Goal: Transaction & Acquisition: Purchase product/service

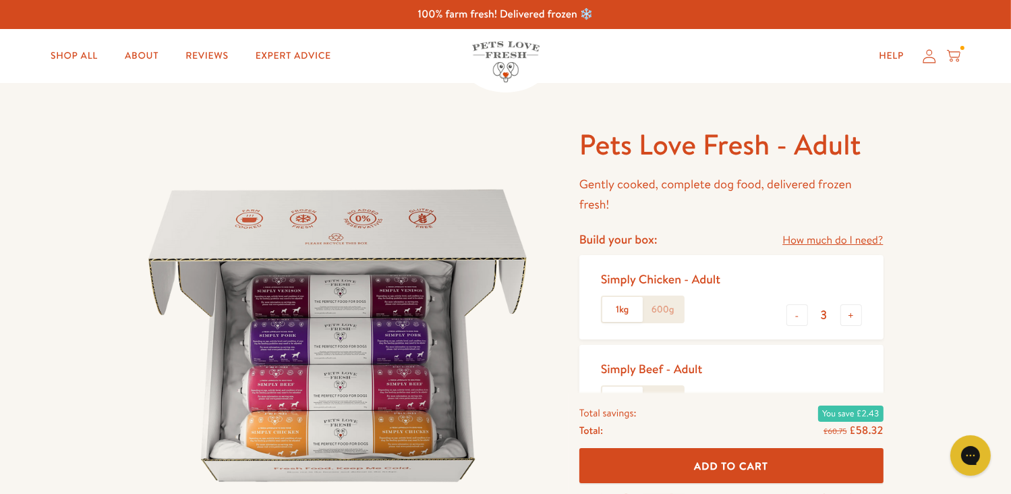
scroll to position [202, 0]
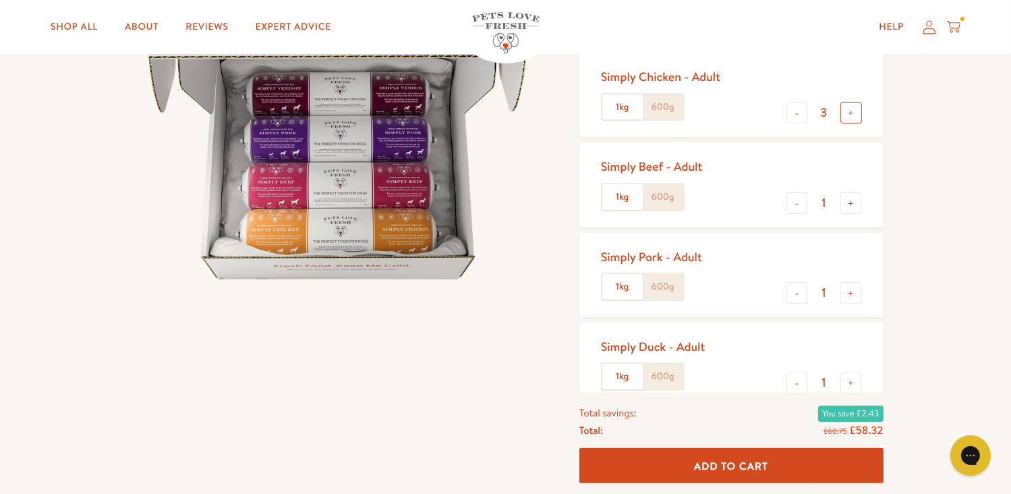
click at [855, 115] on button "+" at bounding box center [851, 113] width 22 height 22
type input "4"
click at [795, 196] on button "-" at bounding box center [797, 203] width 22 height 22
type input "0"
click at [793, 293] on button "-" at bounding box center [797, 293] width 22 height 22
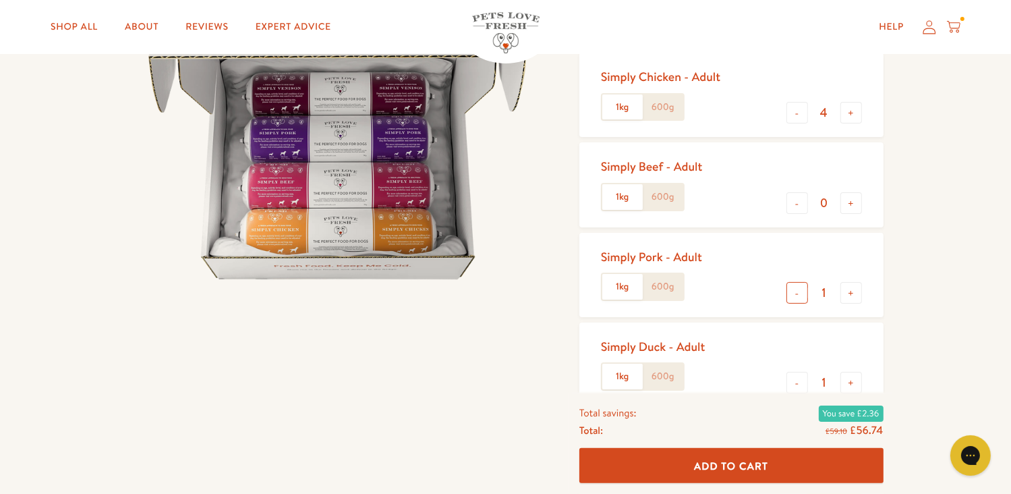
type input "0"
click at [793, 380] on button "-" at bounding box center [797, 383] width 22 height 22
type input "0"
click at [851, 107] on button "+" at bounding box center [851, 113] width 22 height 22
click at [851, 113] on button "+" at bounding box center [851, 113] width 22 height 22
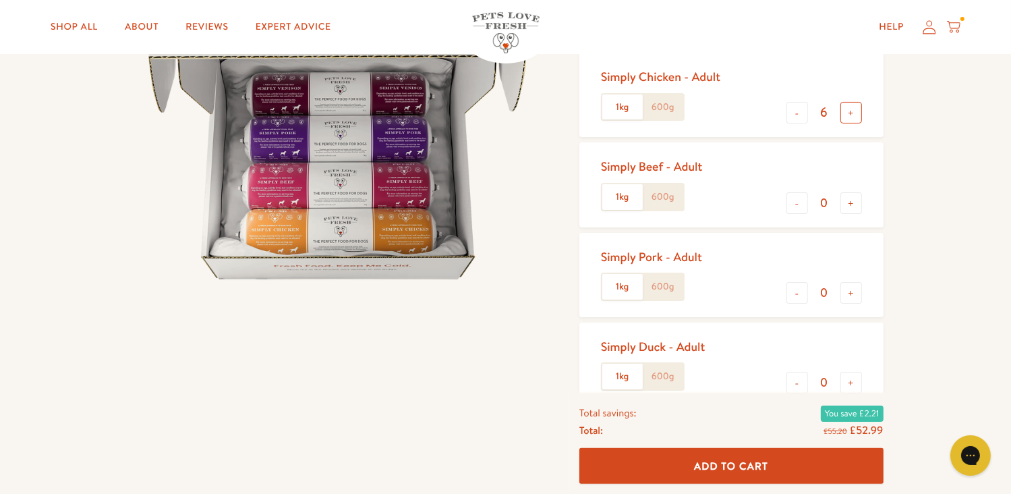
click at [852, 113] on button "+" at bounding box center [851, 113] width 22 height 22
type input "8"
click at [745, 466] on span "Add To Cart" at bounding box center [731, 465] width 74 height 14
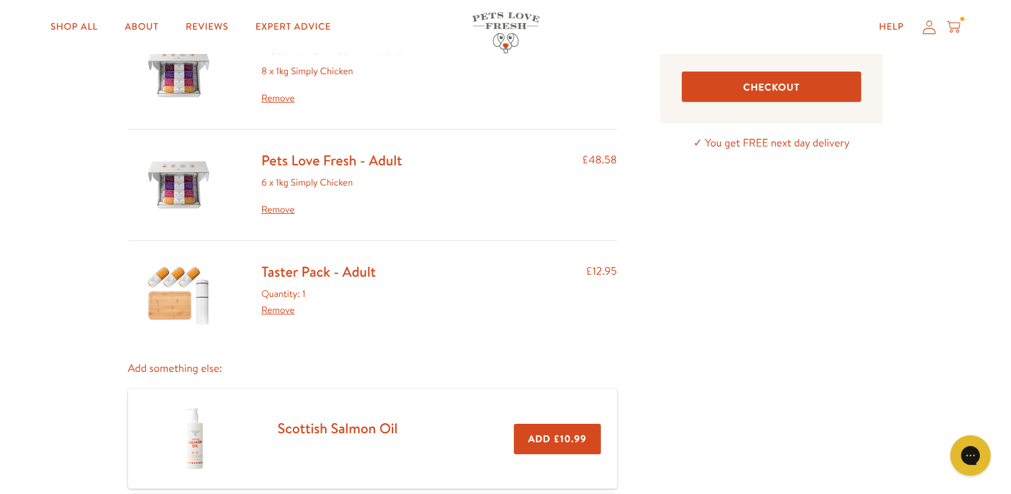
click at [283, 203] on link "Remove" at bounding box center [332, 210] width 141 height 16
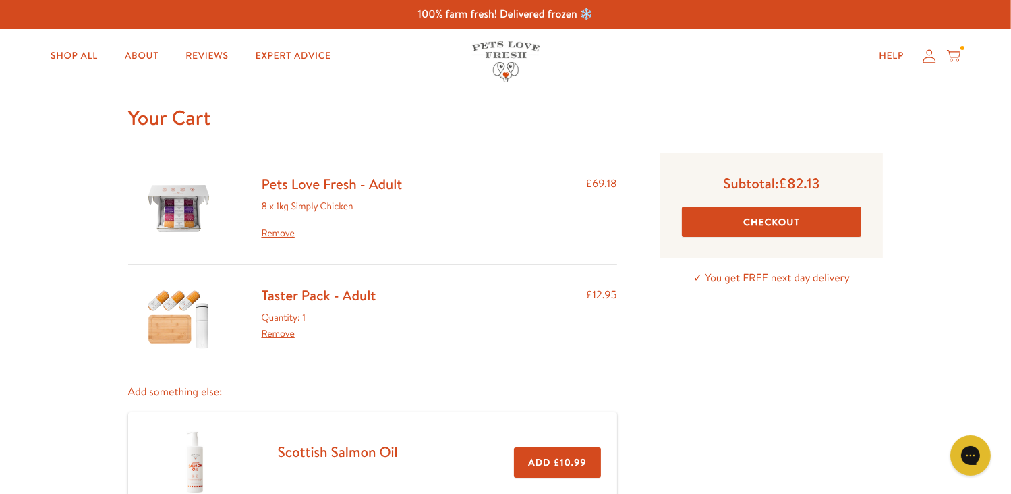
click at [326, 182] on link "Pets Love Fresh - Adult" at bounding box center [332, 184] width 141 height 20
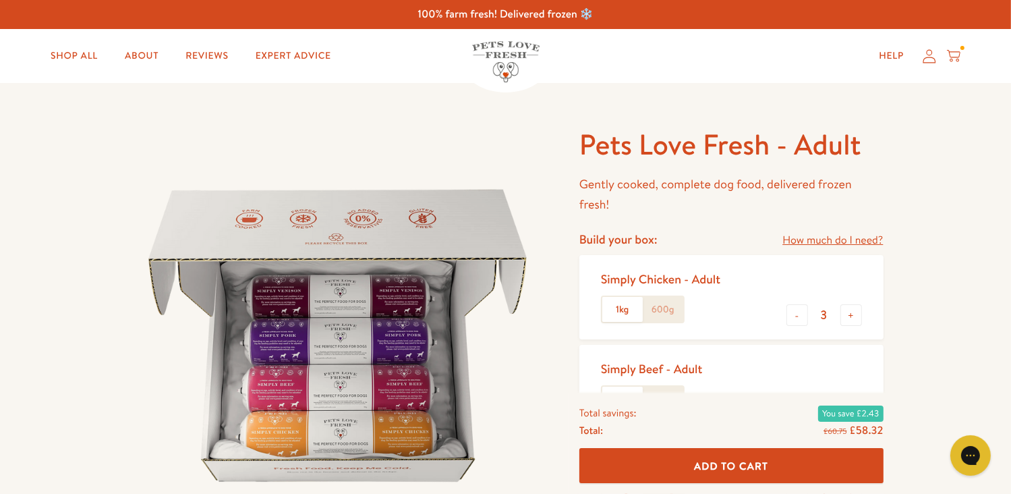
scroll to position [202, 0]
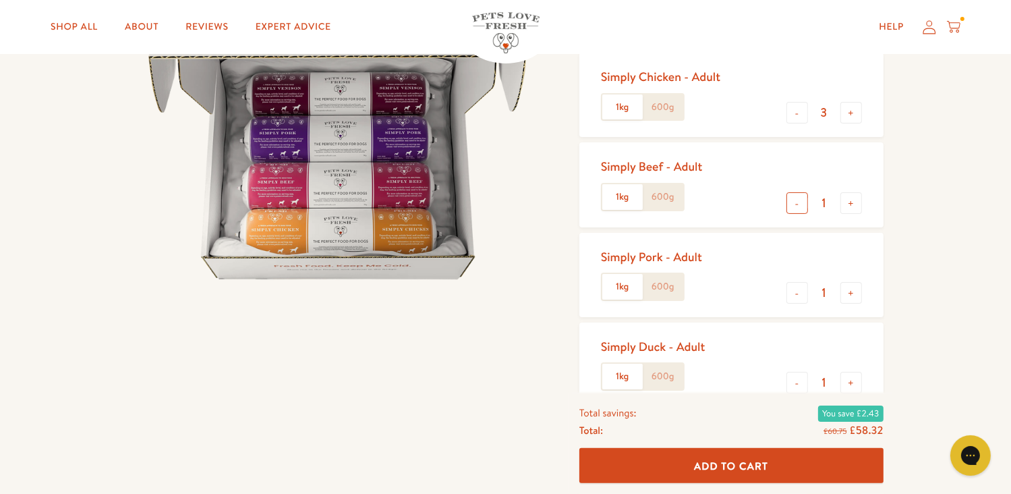
click at [797, 204] on button "-" at bounding box center [797, 203] width 22 height 22
type input "0"
click at [796, 295] on button "-" at bounding box center [797, 293] width 22 height 22
type input "0"
click at [797, 380] on button "-" at bounding box center [797, 383] width 22 height 22
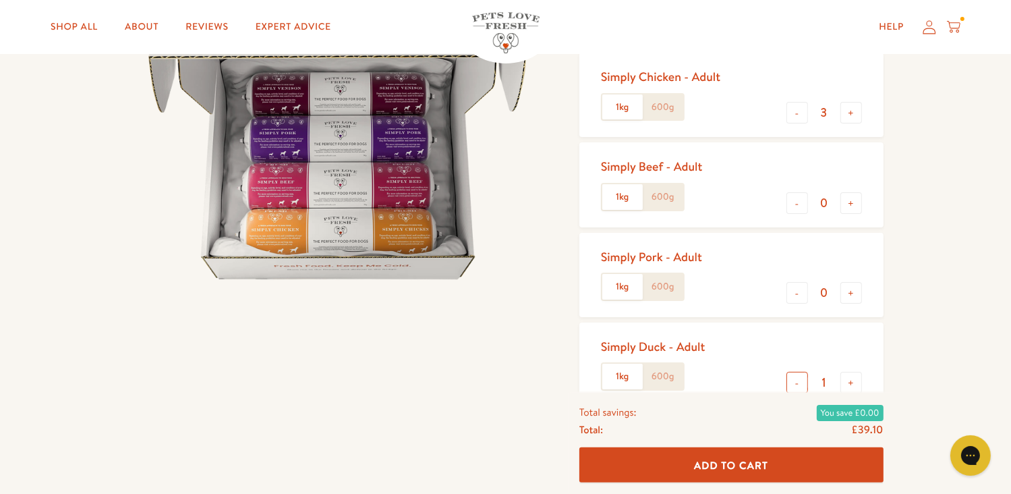
type input "0"
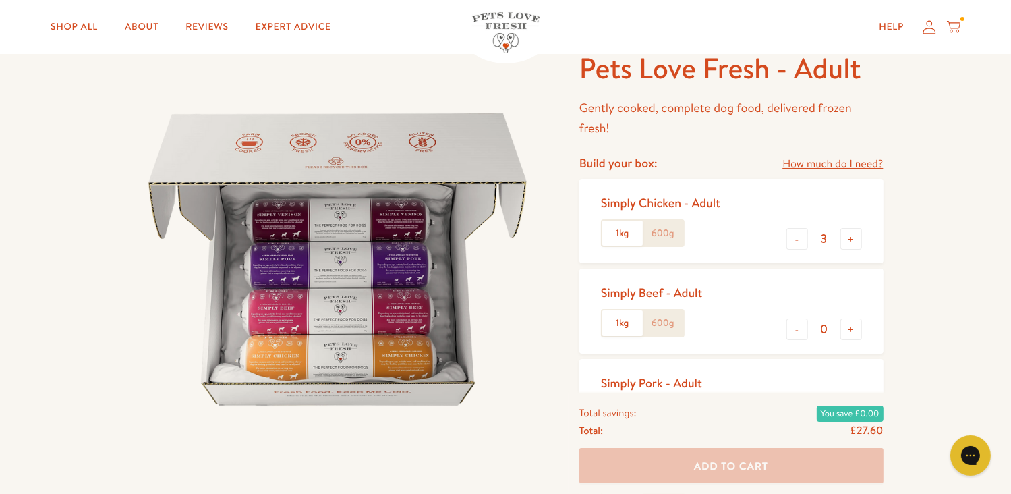
scroll to position [67, 0]
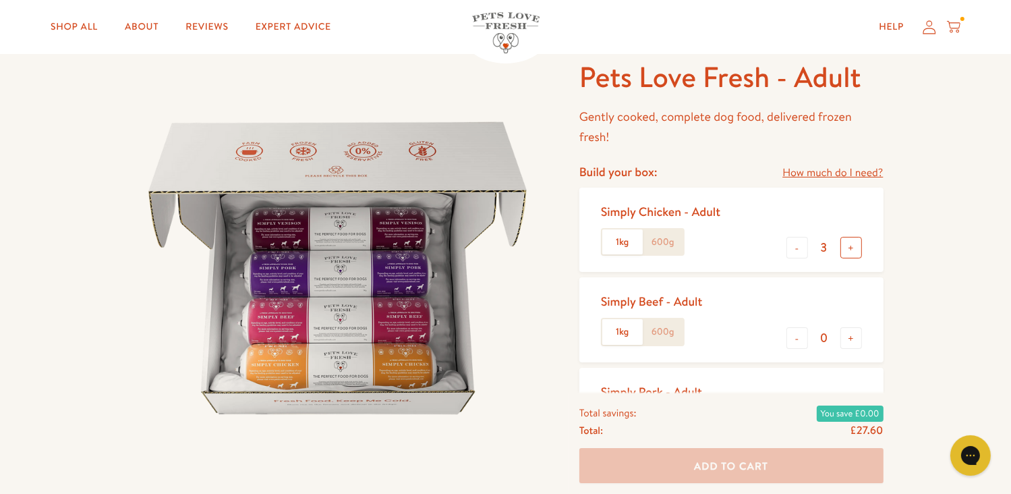
click at [849, 242] on button "+" at bounding box center [851, 248] width 22 height 22
type input "4"
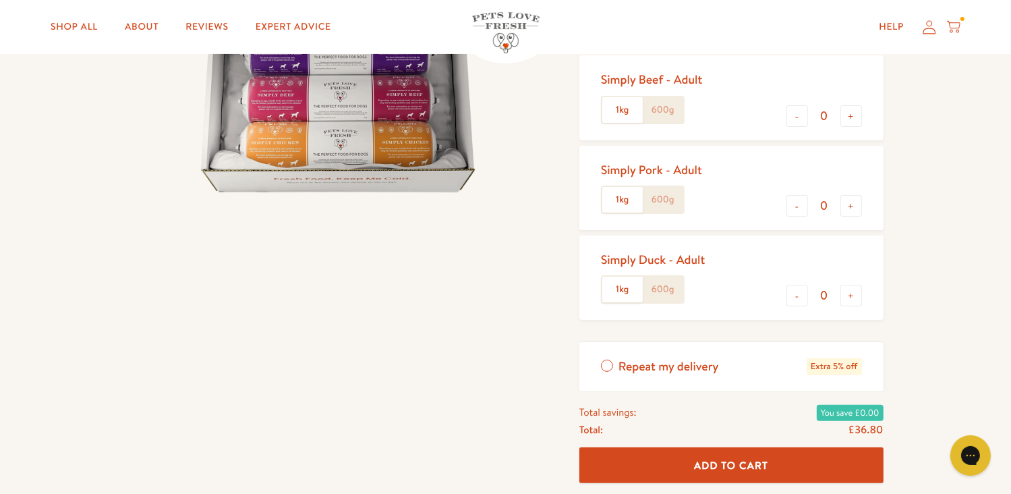
scroll to position [337, 0]
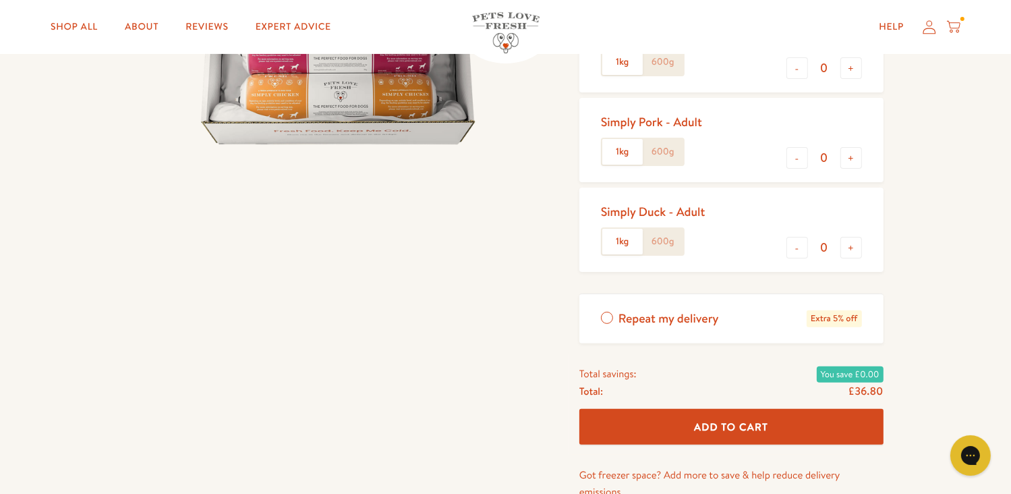
click at [737, 420] on span "Add To Cart" at bounding box center [731, 427] width 74 height 14
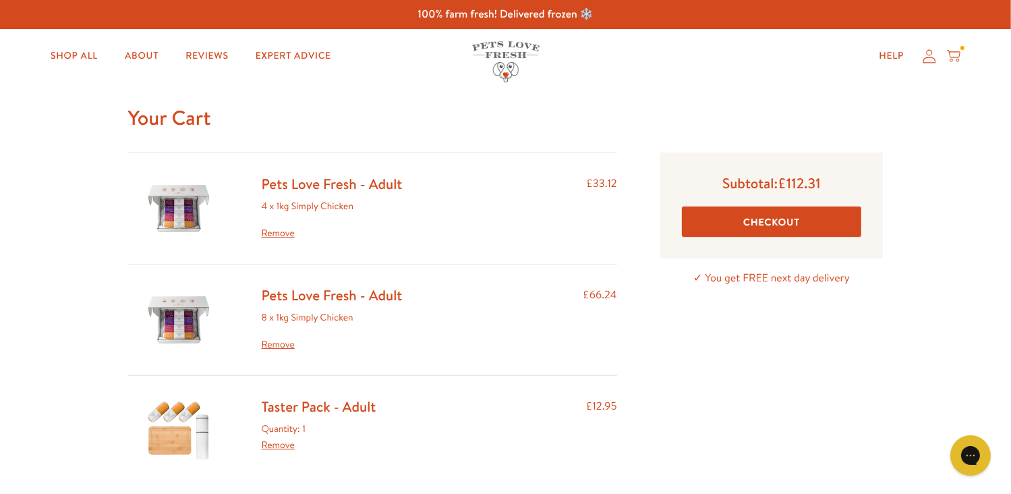
click at [791, 217] on button "Checkout" at bounding box center [772, 221] width 180 height 30
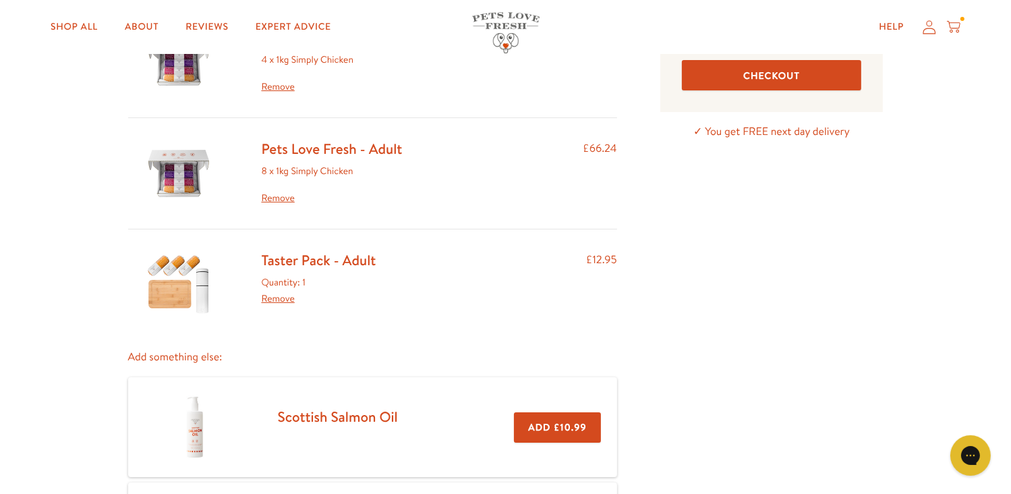
scroll to position [67, 0]
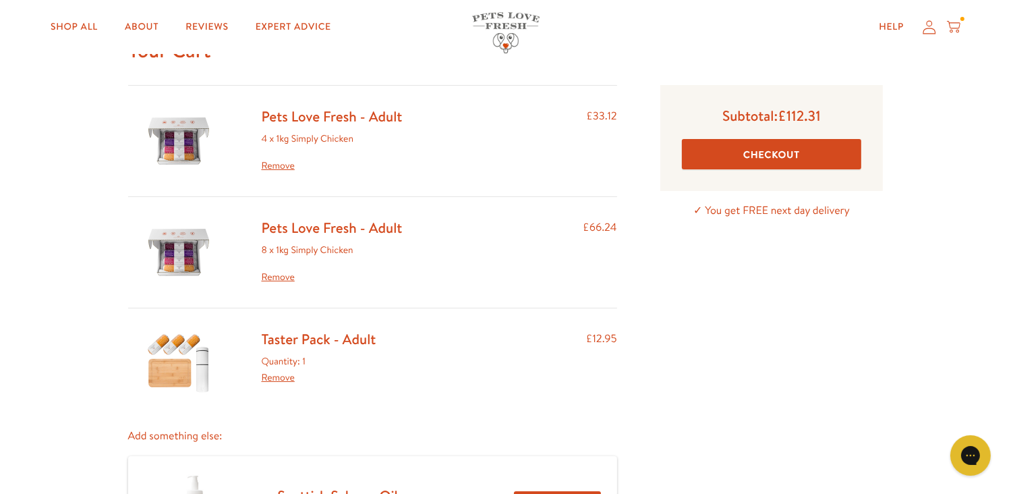
click at [804, 144] on button "Checkout" at bounding box center [772, 154] width 180 height 30
